Goal: Information Seeking & Learning: Learn about a topic

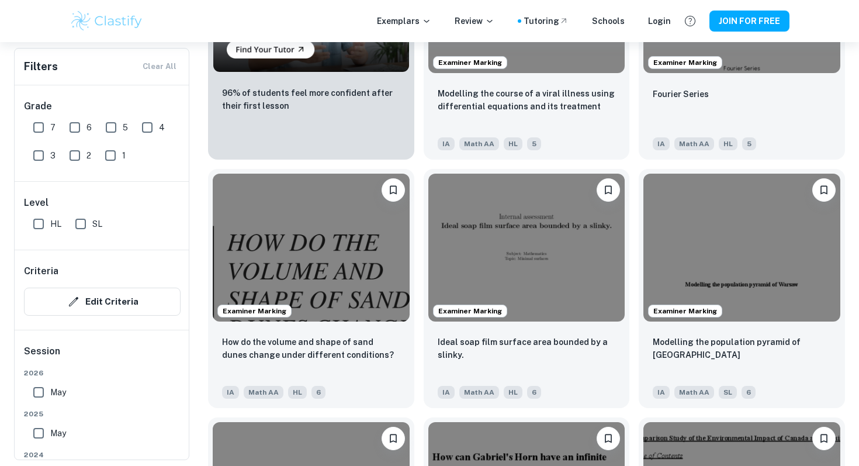
scroll to position [992, 0]
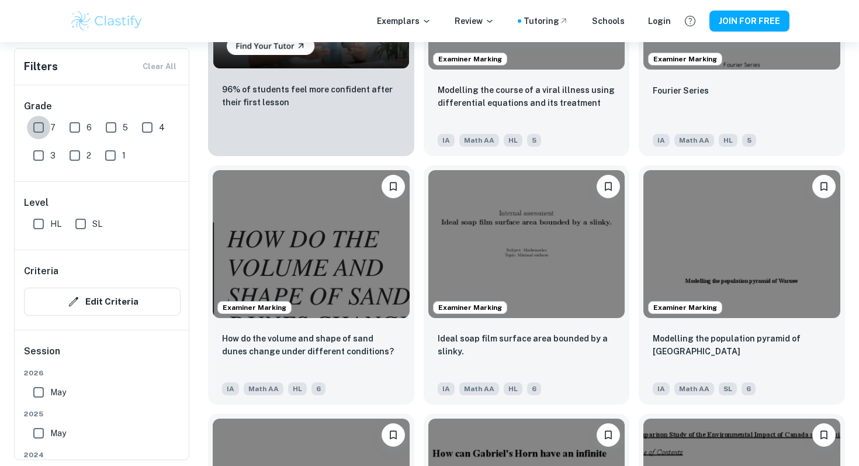
click at [34, 130] on input "7" at bounding box center [38, 127] width 23 height 23
checkbox input "true"
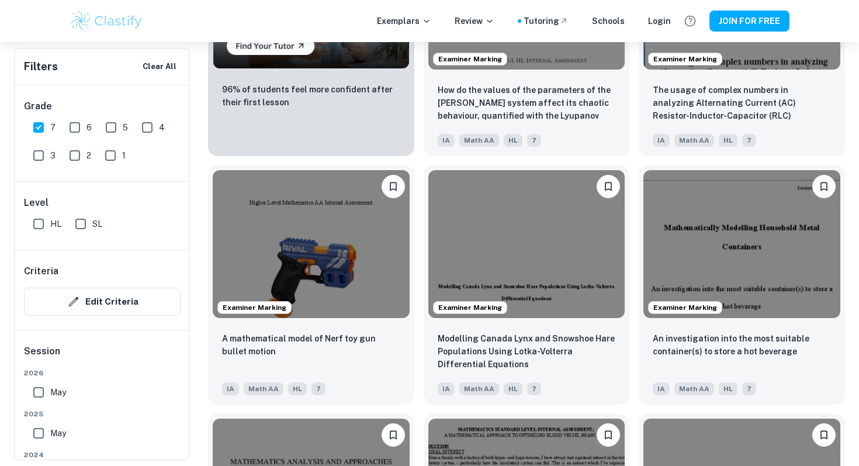
click at [39, 228] on input "HL" at bounding box center [38, 223] width 23 height 23
checkbox input "true"
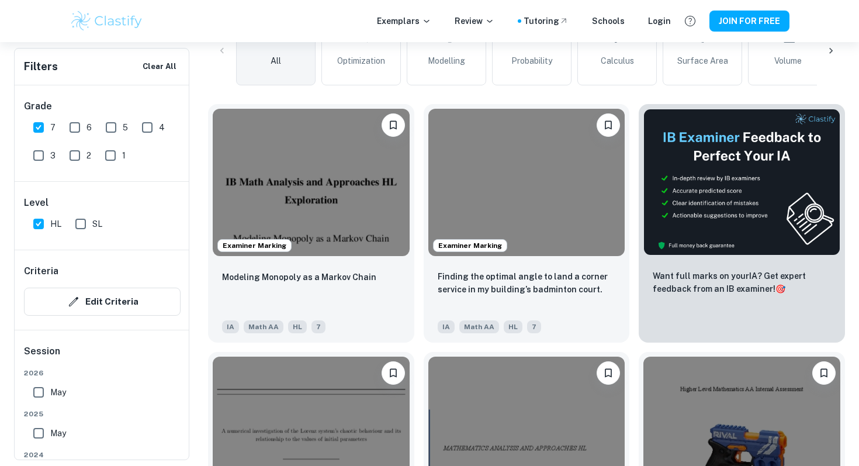
scroll to position [337, 0]
click at [535, 242] on img at bounding box center [526, 180] width 197 height 147
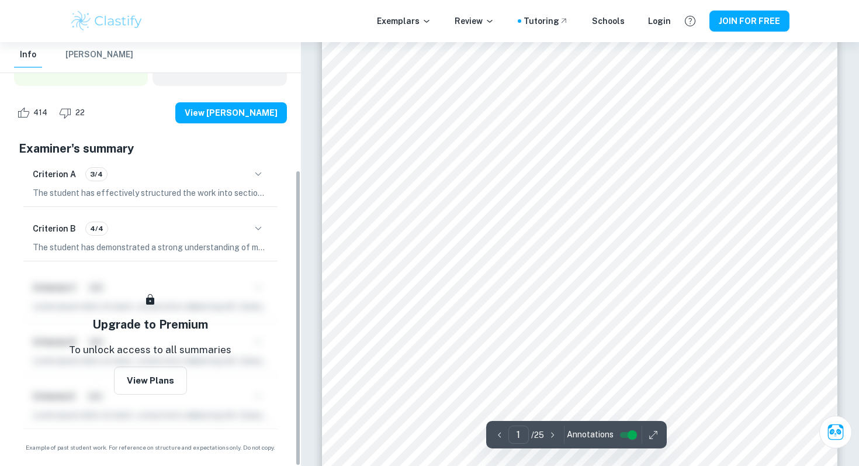
scroll to position [60, 0]
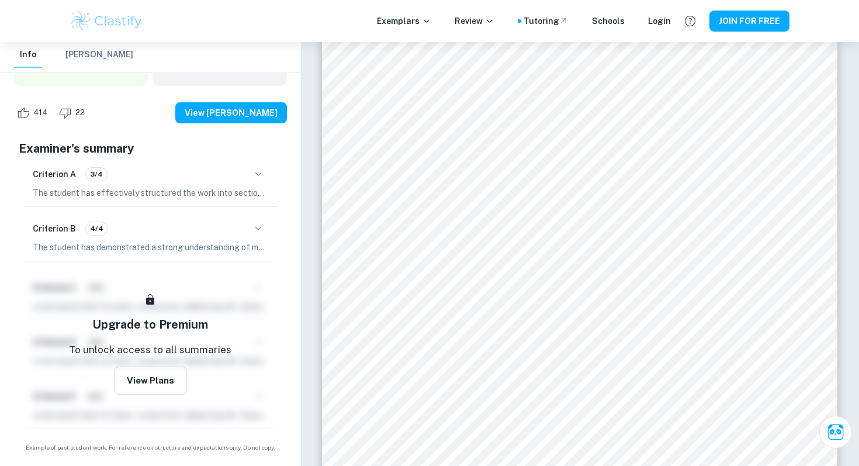
click at [257, 181] on button "button" at bounding box center [258, 174] width 20 height 20
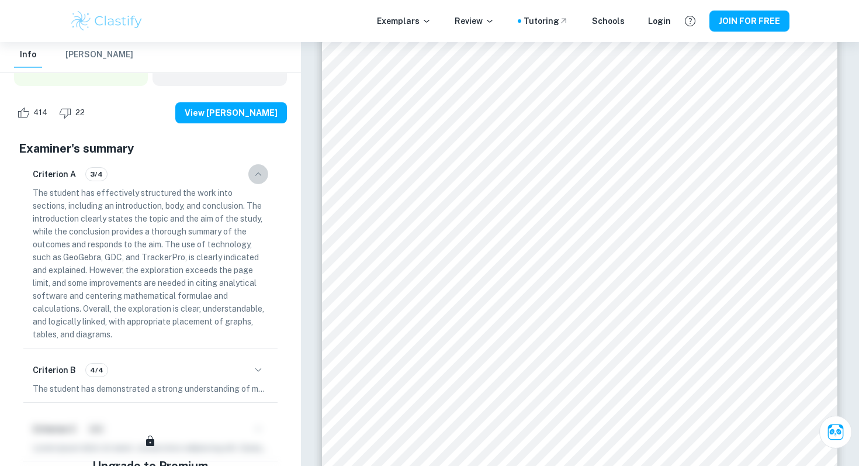
click at [257, 181] on button "button" at bounding box center [258, 174] width 20 height 20
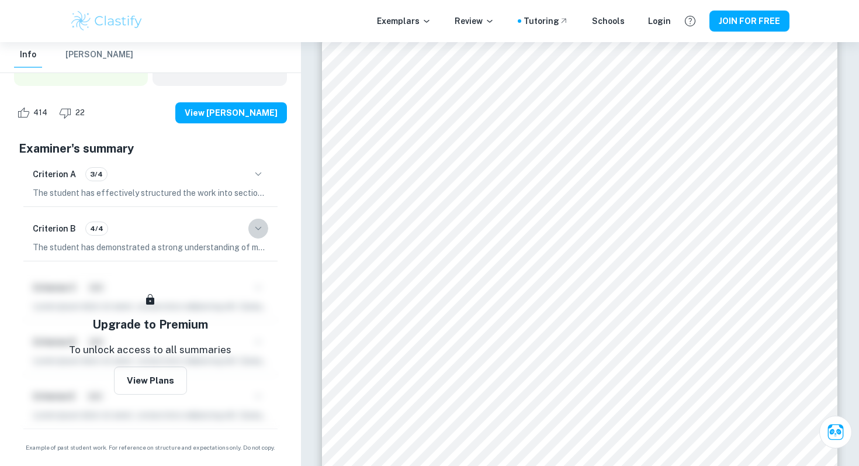
click at [260, 235] on button "button" at bounding box center [258, 228] width 20 height 20
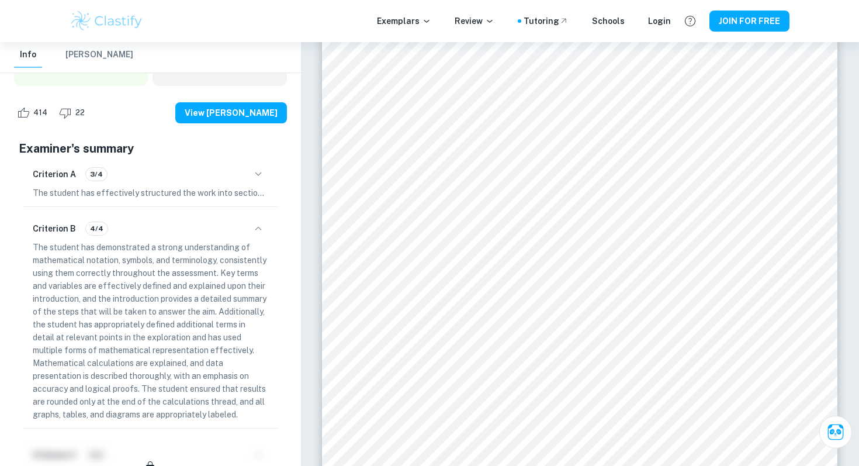
click at [260, 235] on button "button" at bounding box center [258, 228] width 20 height 20
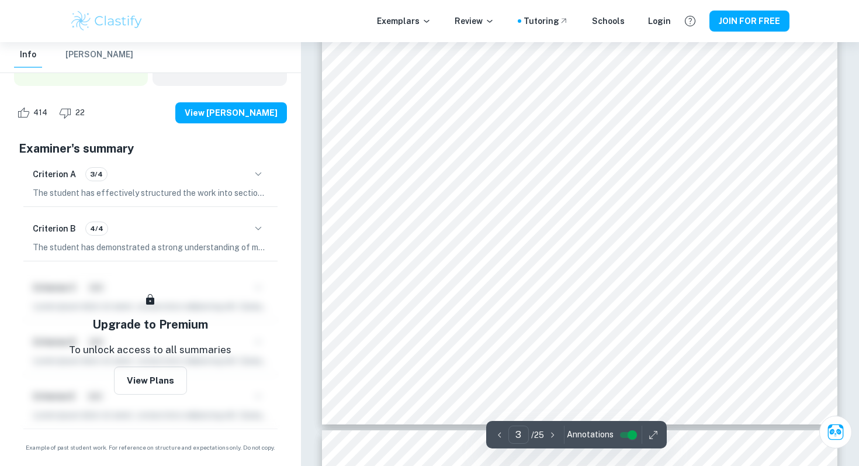
scroll to position [1955, 0]
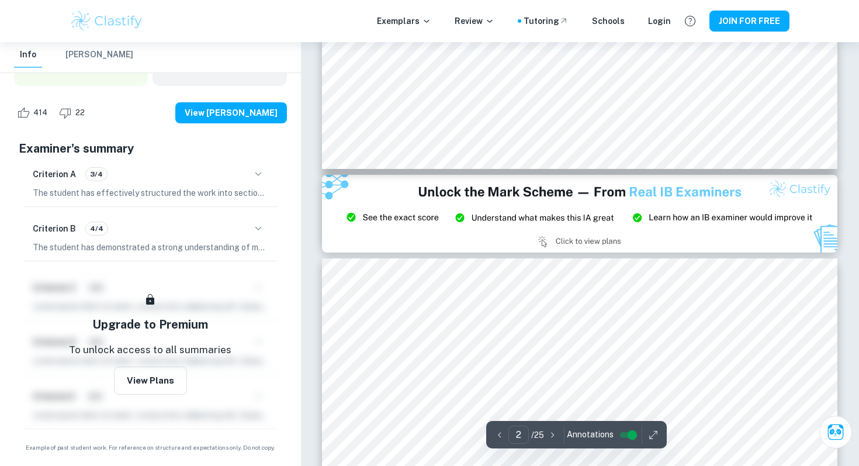
type input "3"
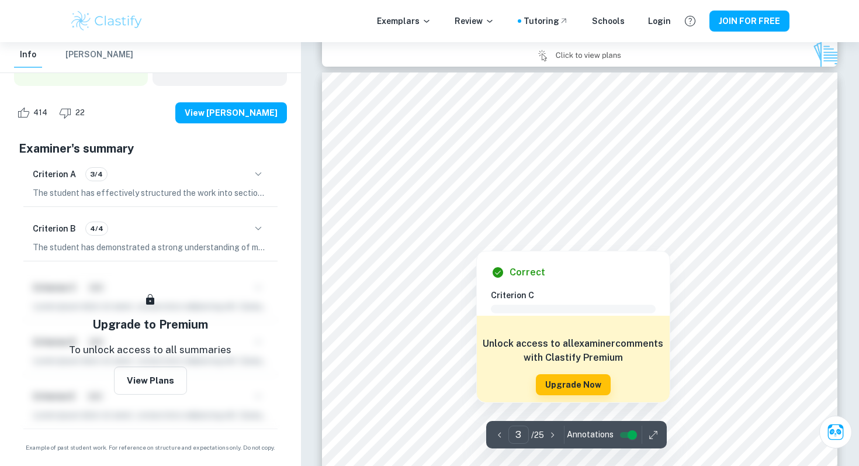
scroll to position [1629, 0]
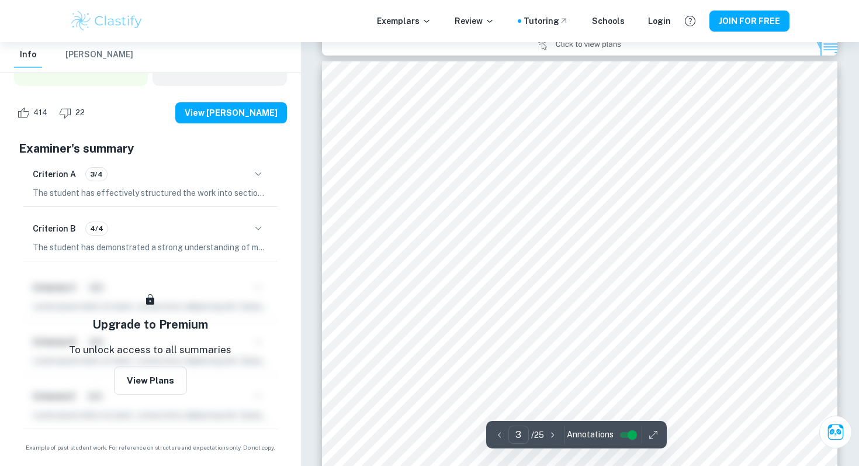
click at [440, 338] on div at bounding box center [582, 349] width 397 height 26
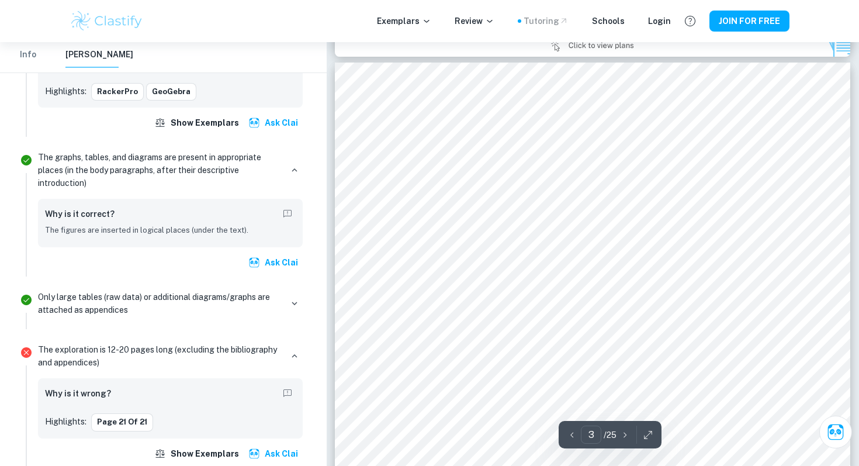
scroll to position [1543, 0]
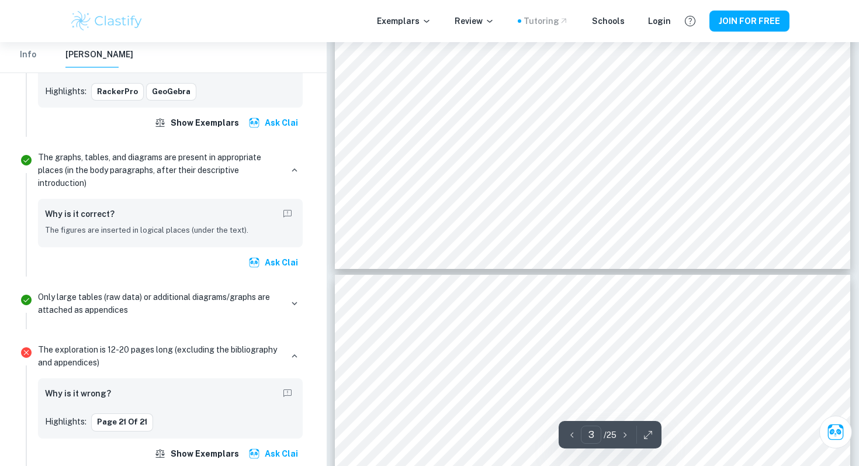
type input "4"
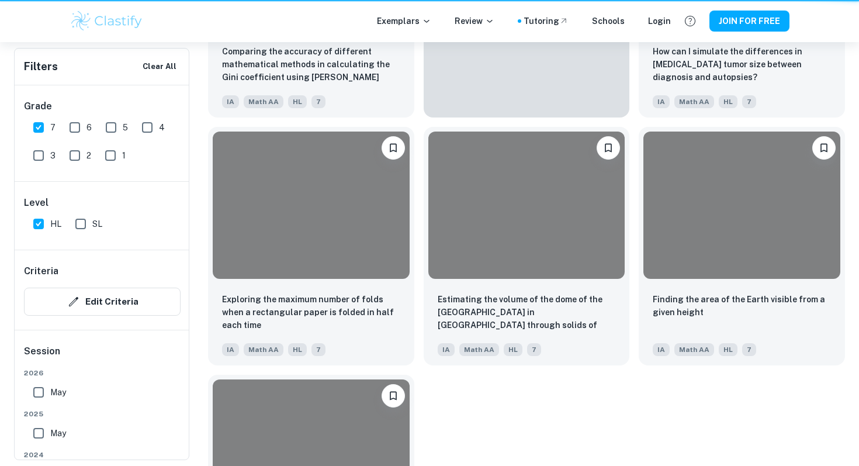
scroll to position [337, 0]
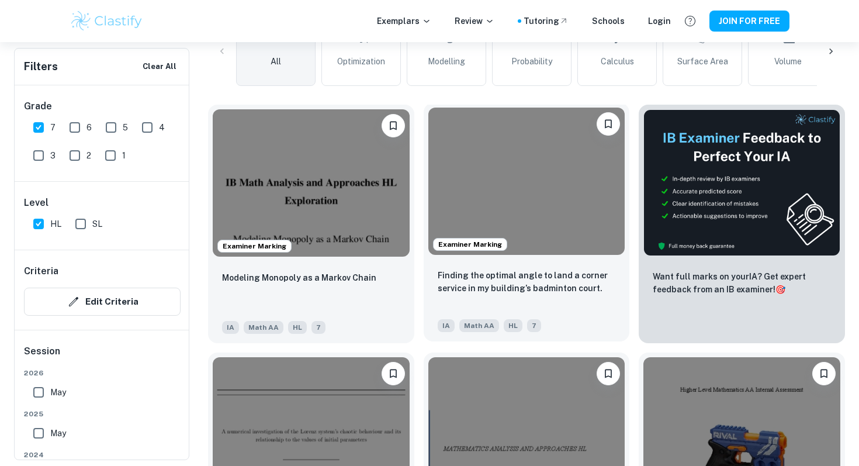
click at [560, 203] on img at bounding box center [526, 180] width 197 height 147
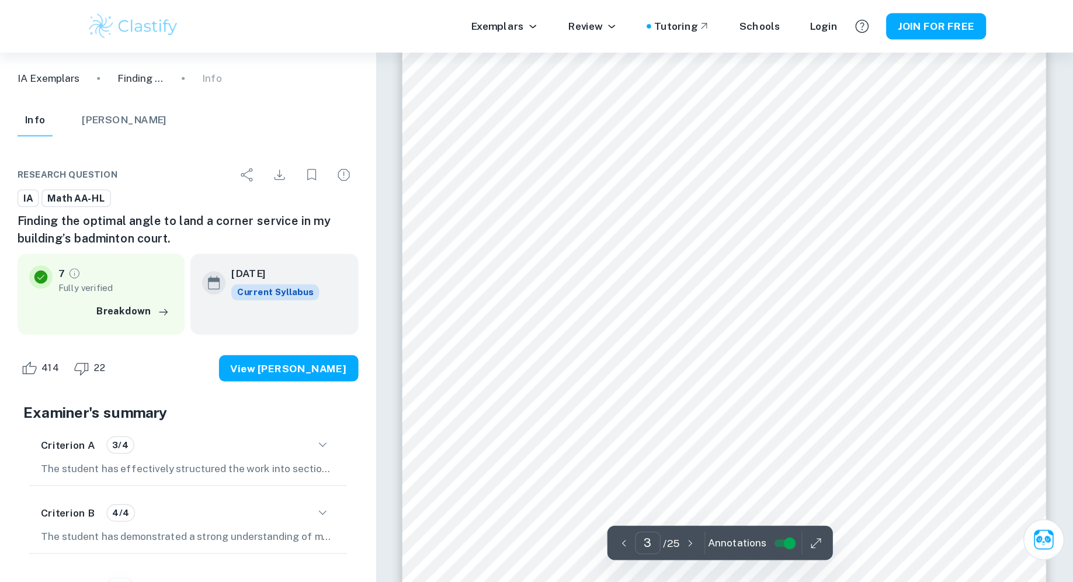
scroll to position [1723, 0]
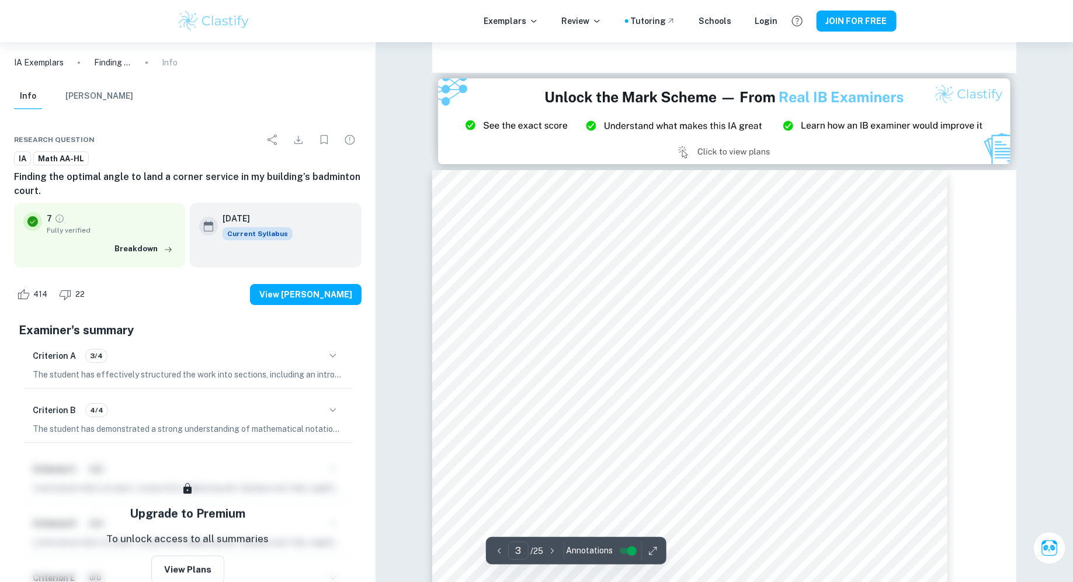
type input "3"
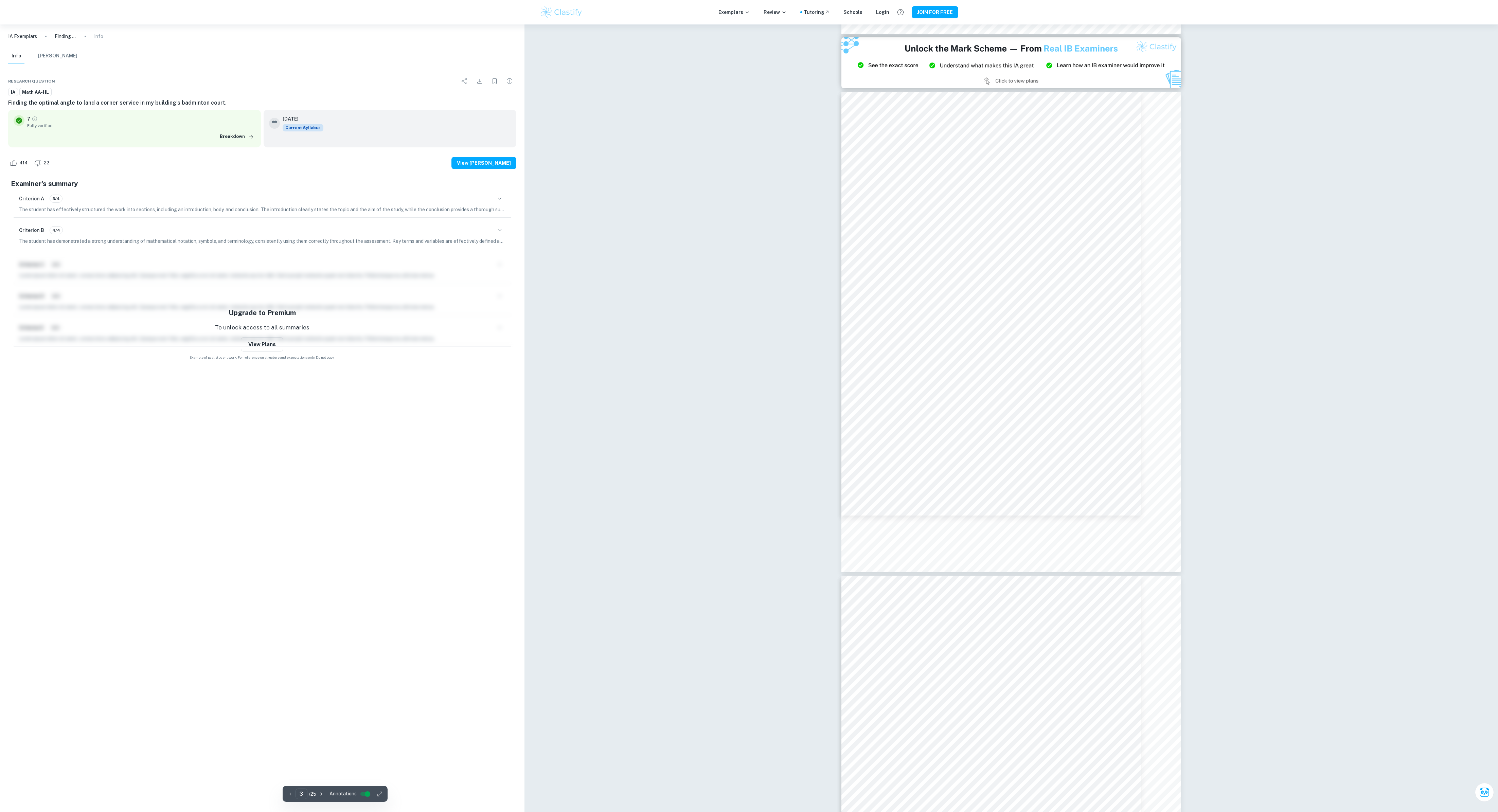
scroll to position [977, 0]
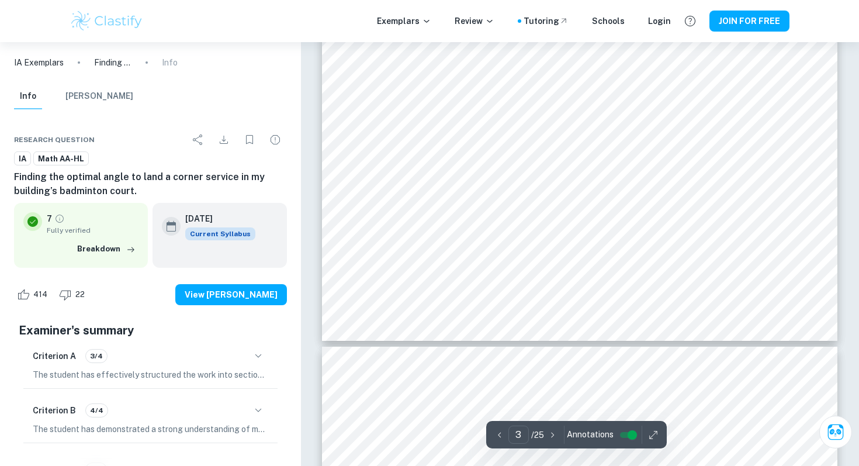
scroll to position [2083, 0]
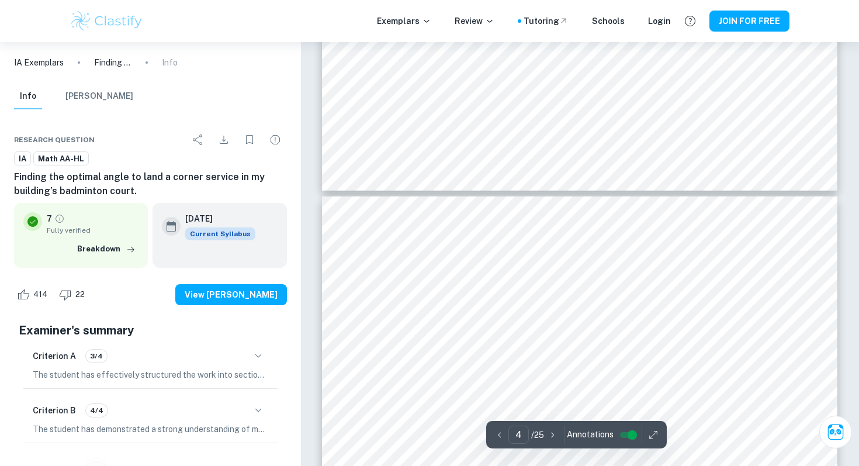
type input "3"
